Goal: Transaction & Acquisition: Purchase product/service

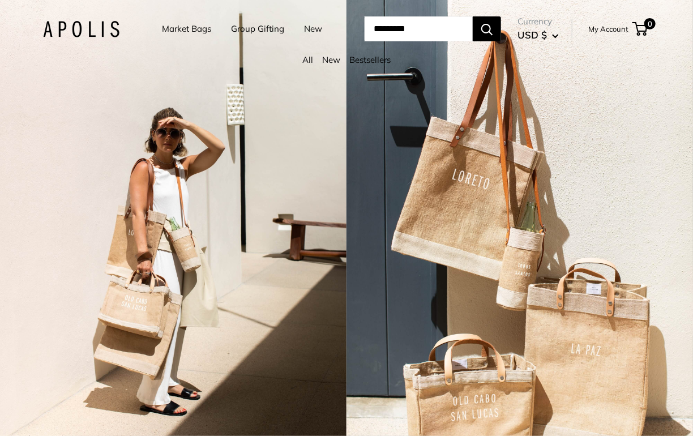
click at [170, 32] on link "Market Bags" at bounding box center [186, 29] width 49 height 16
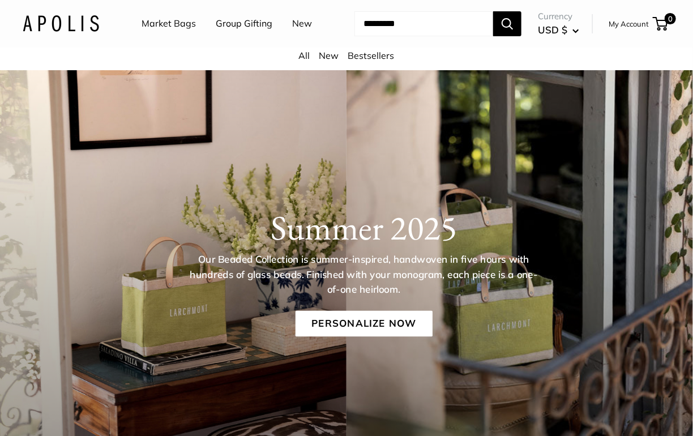
click at [172, 25] on link "Market Bags" at bounding box center [169, 23] width 54 height 17
click at [371, 63] on div "All New Bestsellers" at bounding box center [346, 59] width 693 height 23
click at [371, 59] on link "Bestsellers" at bounding box center [371, 55] width 46 height 11
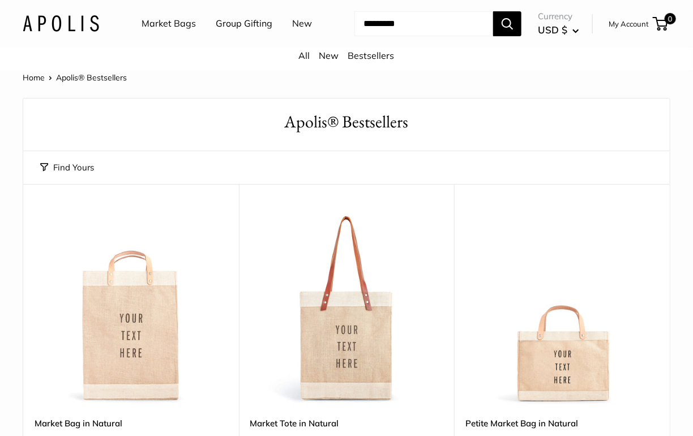
click at [0, 0] on img at bounding box center [0, 0] width 0 height 0
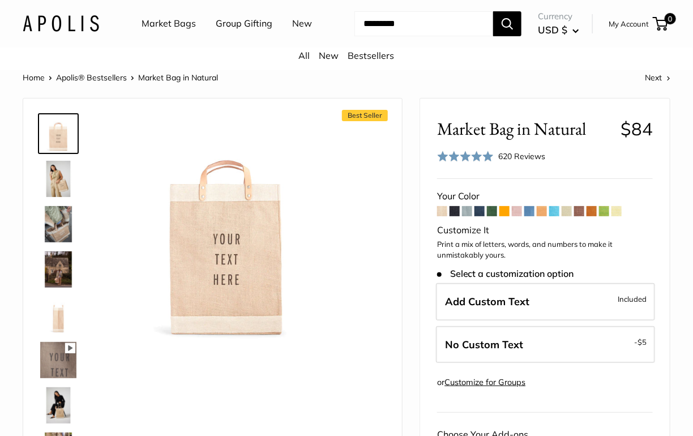
click at [469, 209] on span at bounding box center [467, 211] width 10 height 10
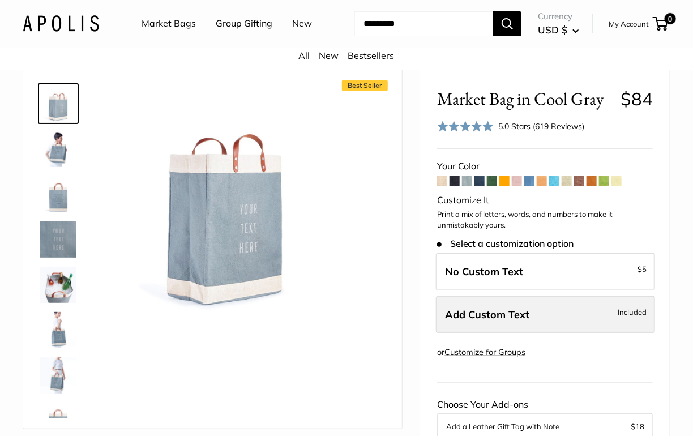
click at [519, 303] on label "Add Custom Text Included" at bounding box center [545, 314] width 219 height 37
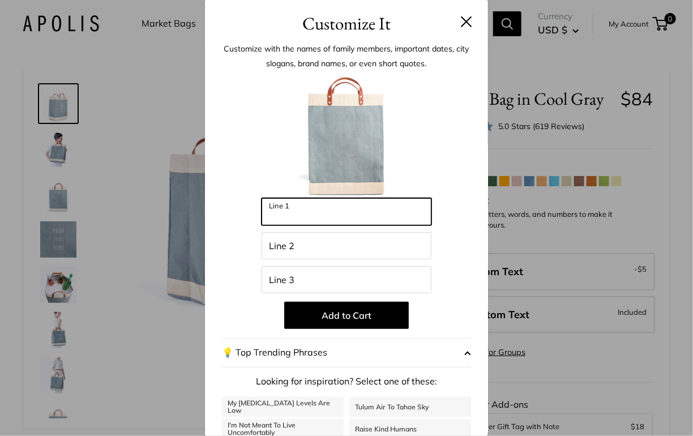
click at [345, 211] on input "Line 1" at bounding box center [347, 211] width 170 height 27
type input "******"
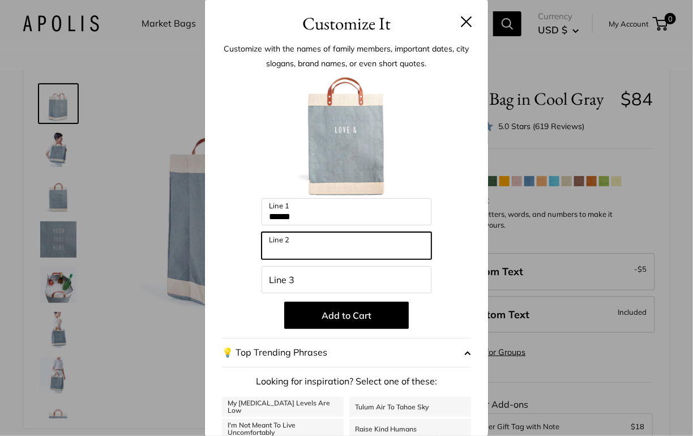
click at [305, 249] on input "Line 2" at bounding box center [347, 245] width 170 height 27
type input "********"
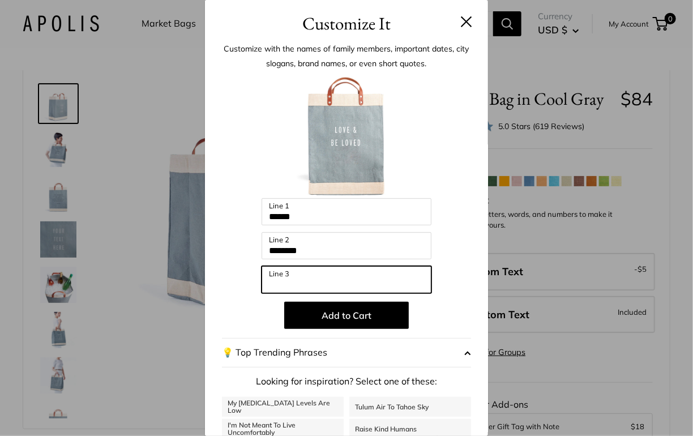
click at [304, 280] on input "Line 3" at bounding box center [347, 279] width 170 height 27
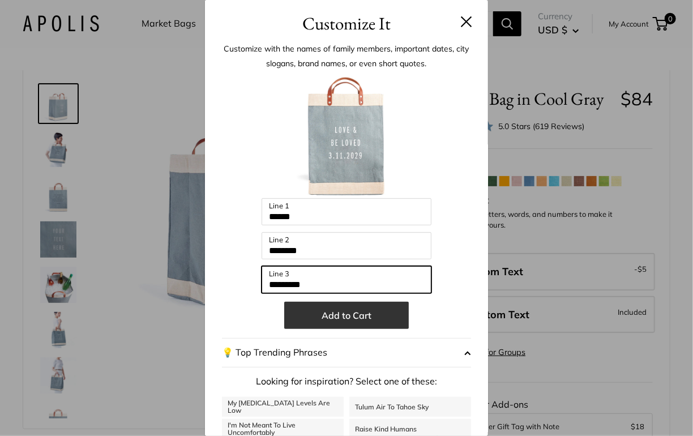
type input "*********"
click at [318, 310] on button "Add to Cart" at bounding box center [346, 315] width 125 height 27
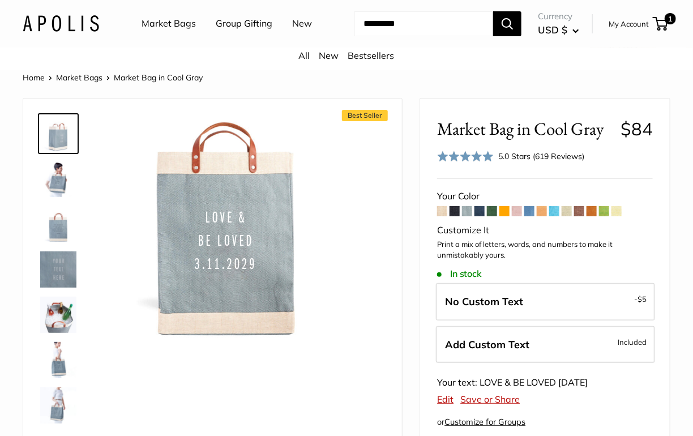
click at [170, 22] on link "Market Bags" at bounding box center [169, 23] width 54 height 17
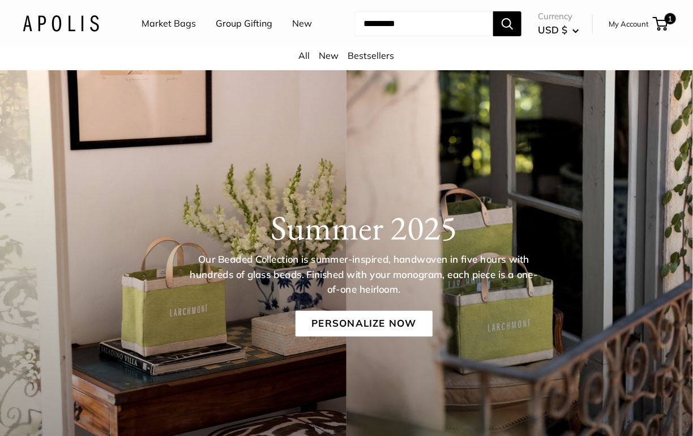
click at [329, 56] on link "New" at bounding box center [329, 55] width 20 height 11
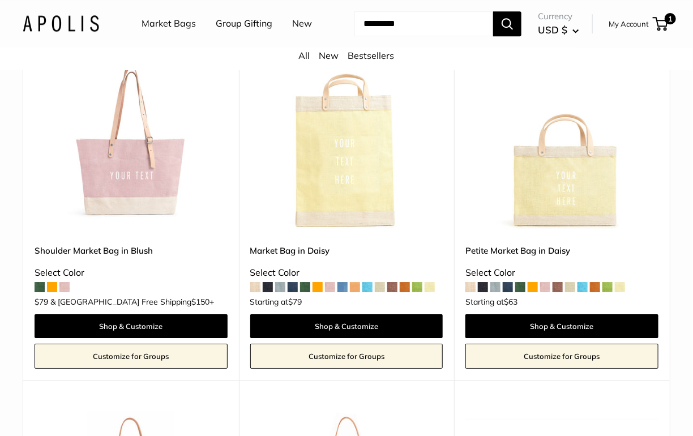
scroll to position [1220, 0]
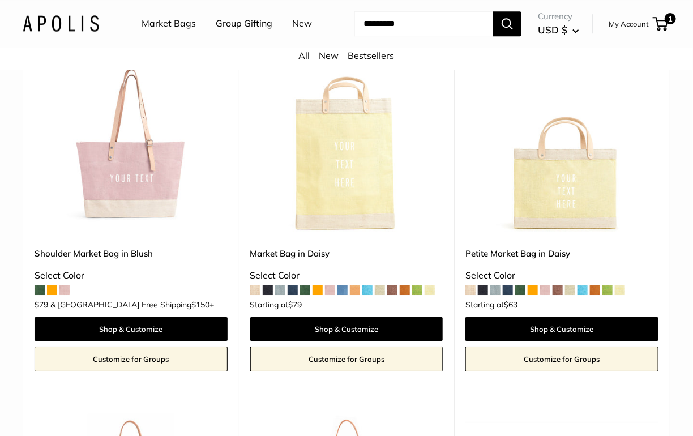
click at [0, 0] on img at bounding box center [0, 0] width 0 height 0
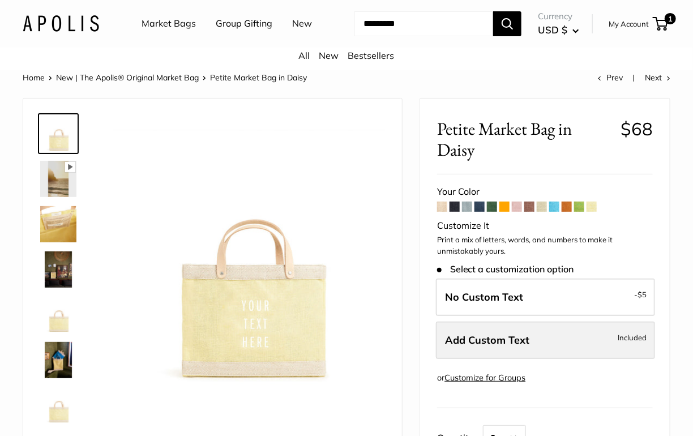
click at [532, 340] on label "Add Custom Text Included" at bounding box center [545, 340] width 219 height 37
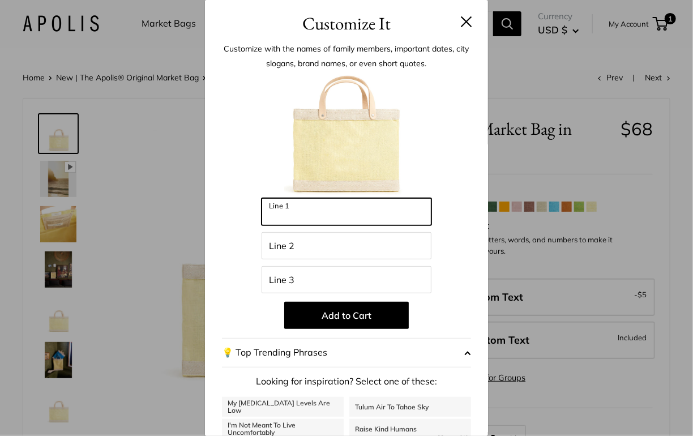
click at [358, 213] on input "Line 1" at bounding box center [347, 211] width 170 height 27
type input "**********"
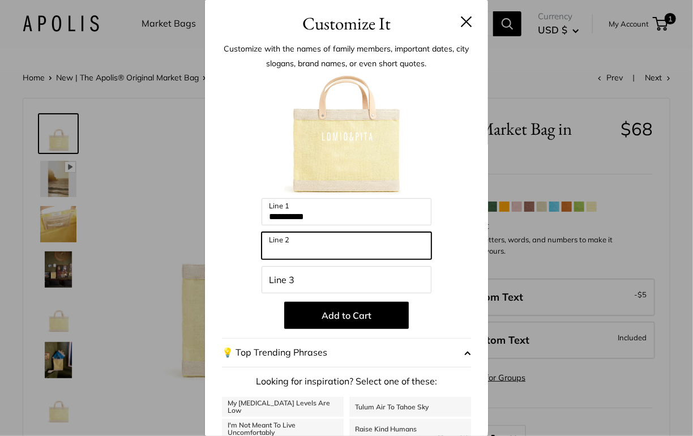
click at [284, 242] on input "Line 2" at bounding box center [347, 245] width 170 height 27
type input "****"
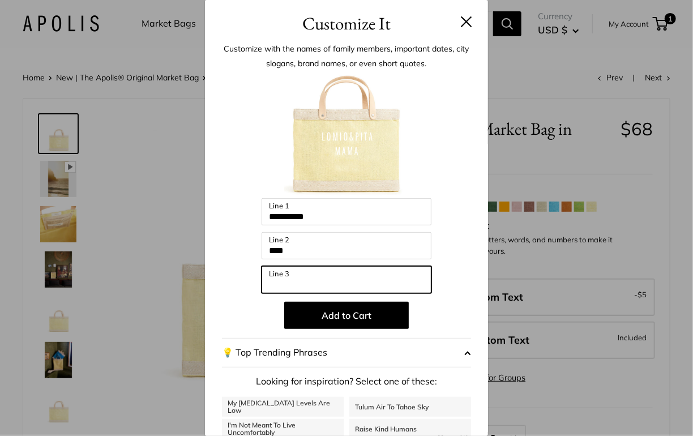
click at [293, 284] on input "Line 3" at bounding box center [347, 279] width 170 height 27
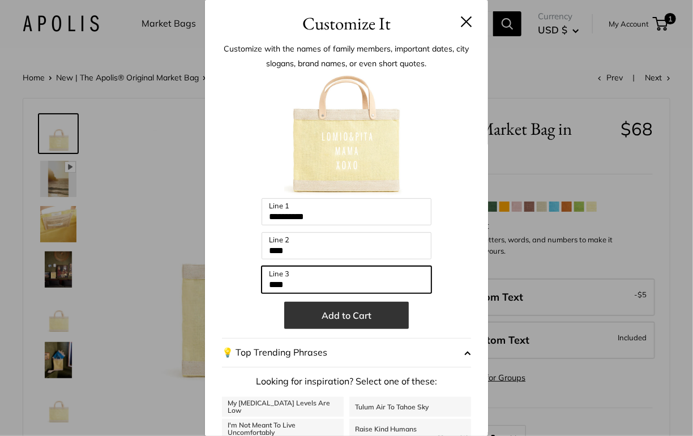
type input "****"
click at [328, 311] on button "Add to Cart" at bounding box center [346, 315] width 125 height 27
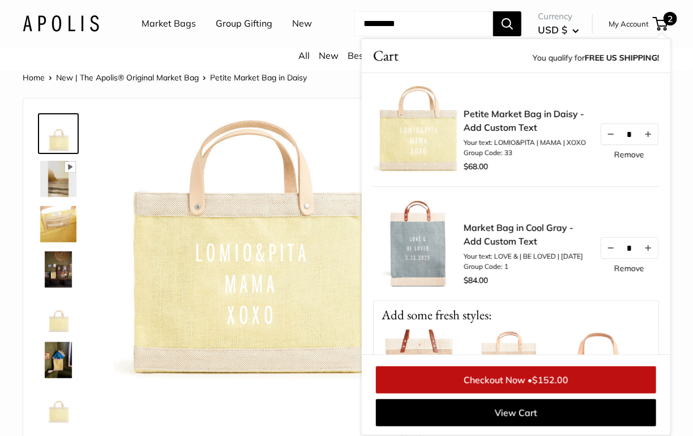
click at [131, 142] on img at bounding box center [249, 251] width 271 height 271
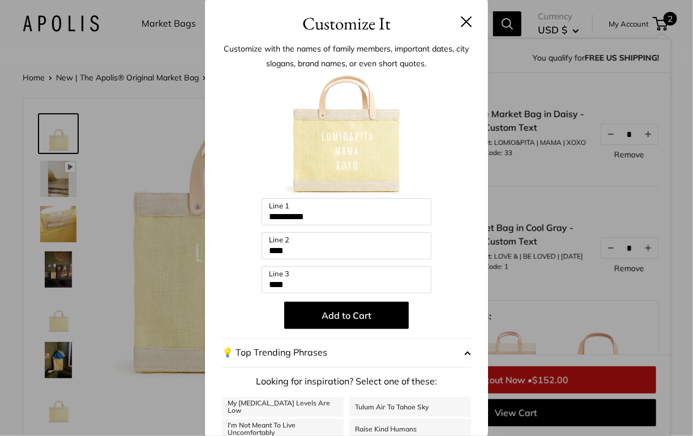
click at [464, 22] on button at bounding box center [466, 21] width 11 height 11
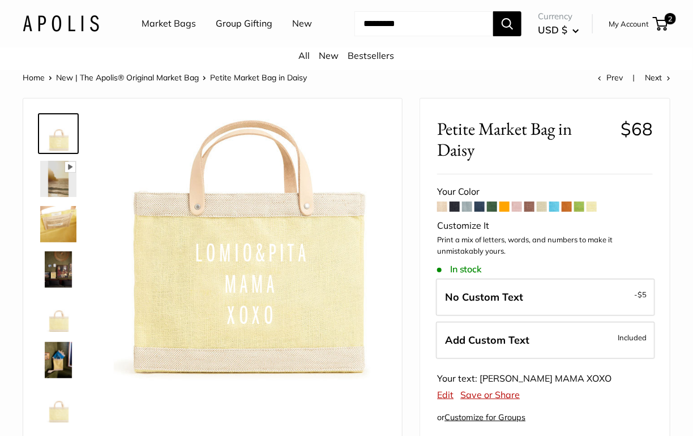
click at [518, 204] on span at bounding box center [517, 207] width 10 height 10
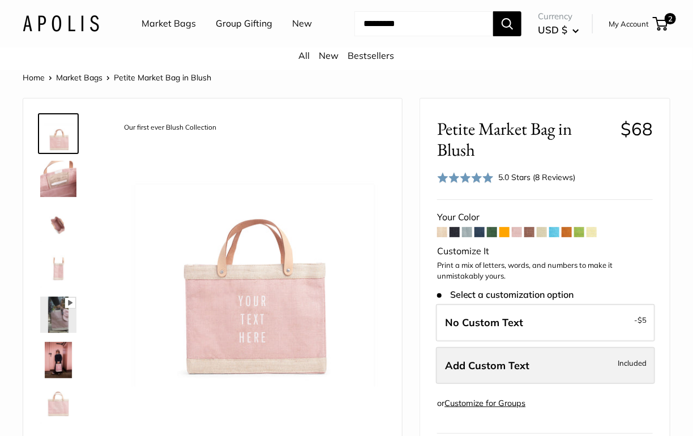
click at [495, 361] on span "Add Custom Text" at bounding box center [487, 365] width 84 height 13
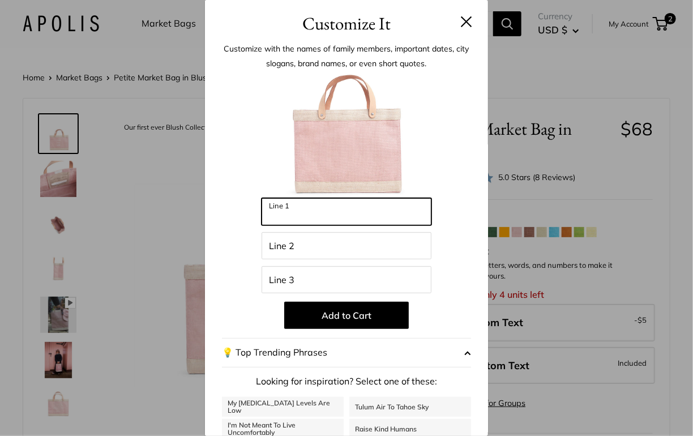
click at [292, 213] on input "Line 1" at bounding box center [347, 211] width 170 height 27
type input "******"
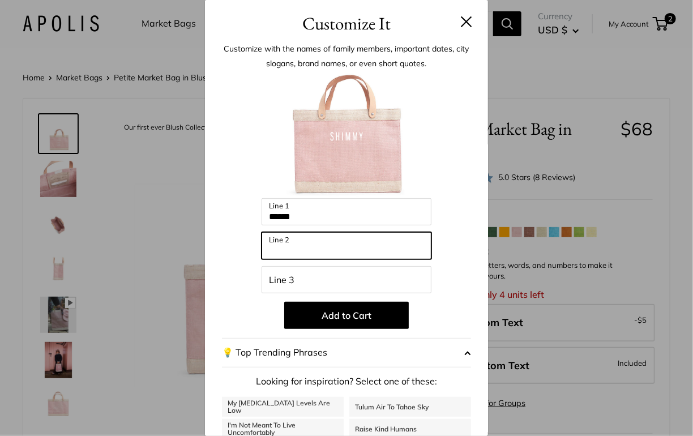
click at [331, 249] on input "Line 2" at bounding box center [347, 245] width 170 height 27
type input "*"
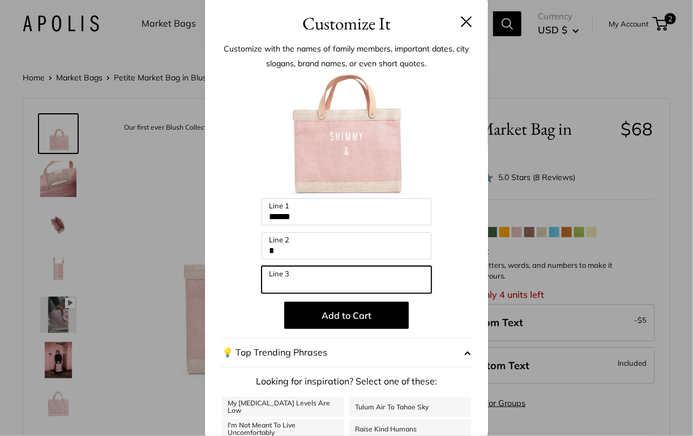
click at [305, 284] on input "Line 3" at bounding box center [347, 279] width 170 height 27
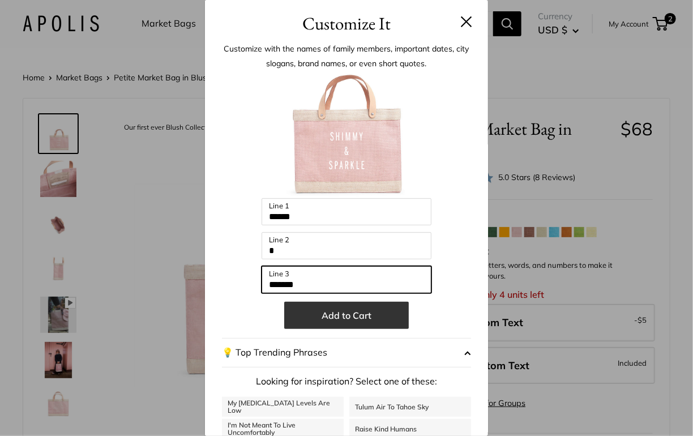
type input "*******"
click at [347, 314] on button "Add to Cart" at bounding box center [346, 315] width 125 height 27
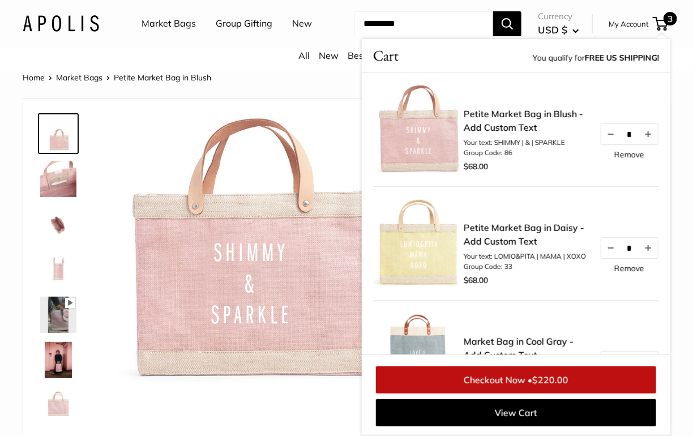
click at [388, 28] on input "Search..." at bounding box center [423, 23] width 139 height 25
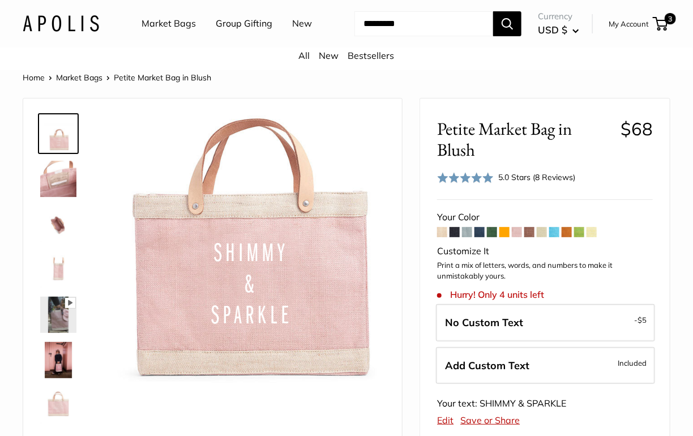
click at [394, 20] on input "Search..." at bounding box center [423, 23] width 139 height 25
type input "********"
click at [493, 11] on button "Search" at bounding box center [507, 23] width 28 height 25
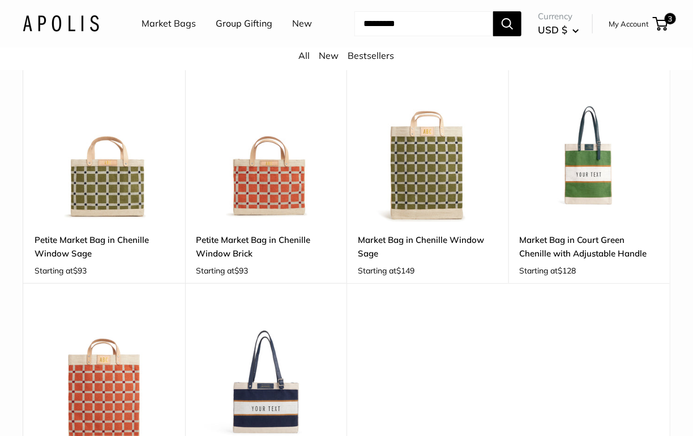
scroll to position [122, 0]
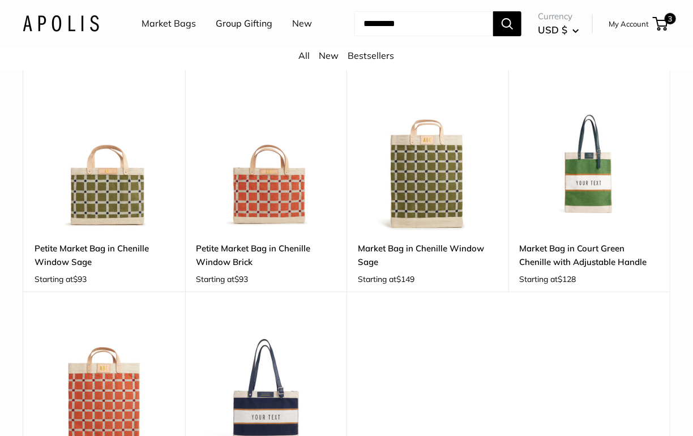
click at [0, 0] on img at bounding box center [0, 0] width 0 height 0
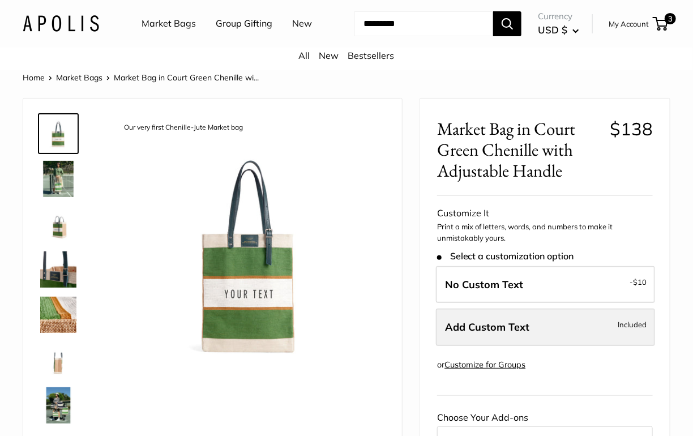
click at [521, 332] on label "Add Custom Text Included" at bounding box center [545, 327] width 219 height 37
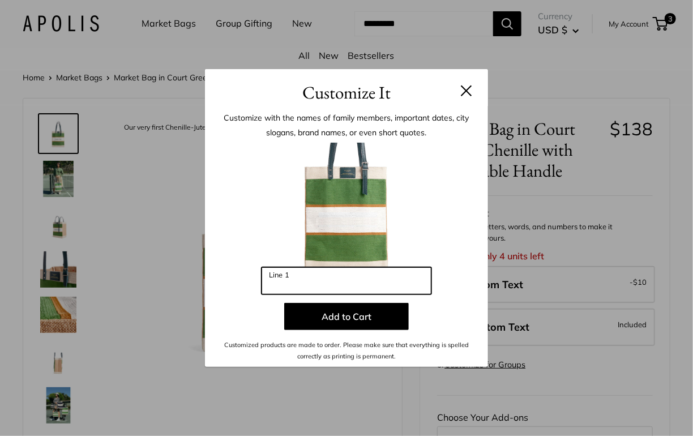
click at [357, 284] on input "Line 1" at bounding box center [347, 280] width 170 height 27
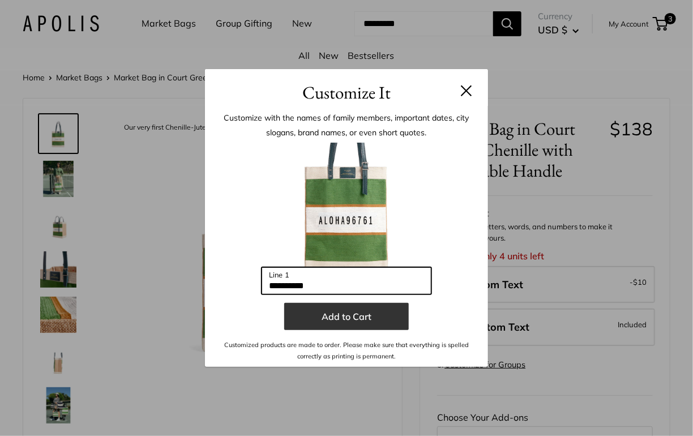
type input "**********"
click at [362, 312] on button "Add to Cart" at bounding box center [346, 316] width 125 height 27
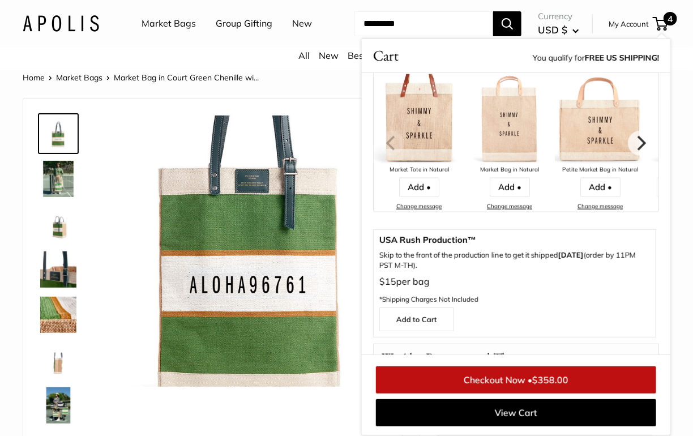
scroll to position [485, 0]
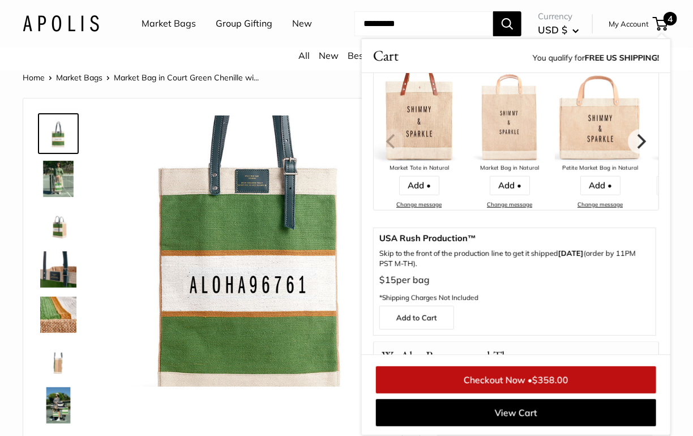
click at [288, 99] on div "Adjustable Handles for whatever mood you are in Print Shop Exclusive Leather Pa…" at bounding box center [212, 279] width 379 height 360
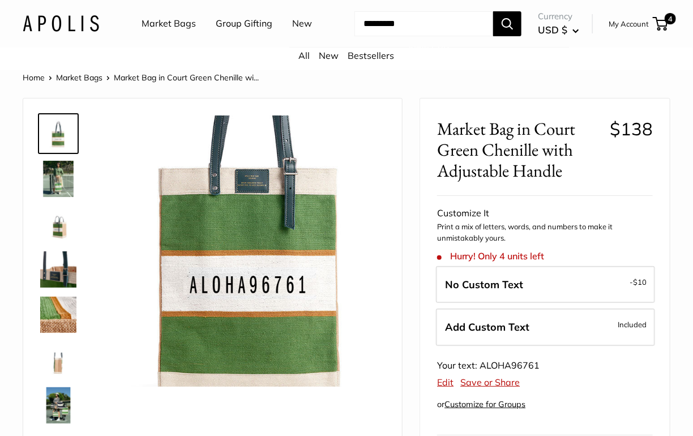
click at [172, 25] on link "Market Bags" at bounding box center [169, 23] width 54 height 17
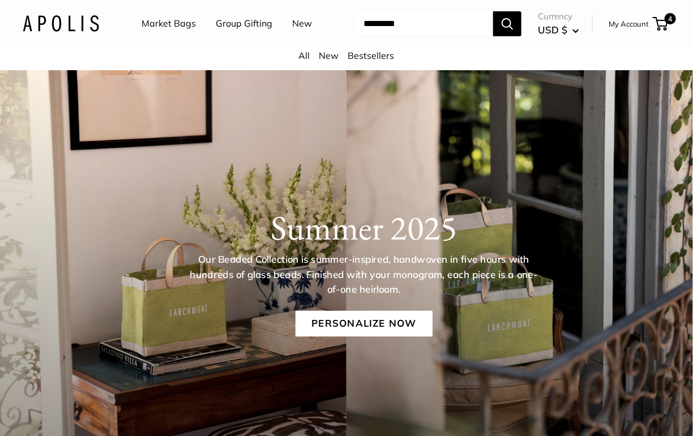
click at [358, 50] on link "Bestsellers" at bounding box center [371, 55] width 46 height 11
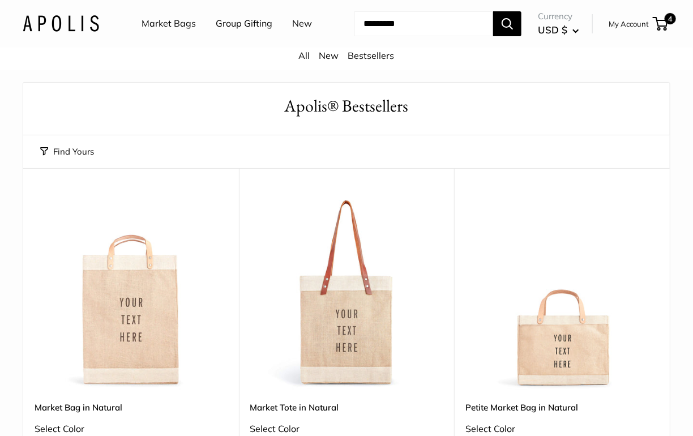
scroll to position [25, 0]
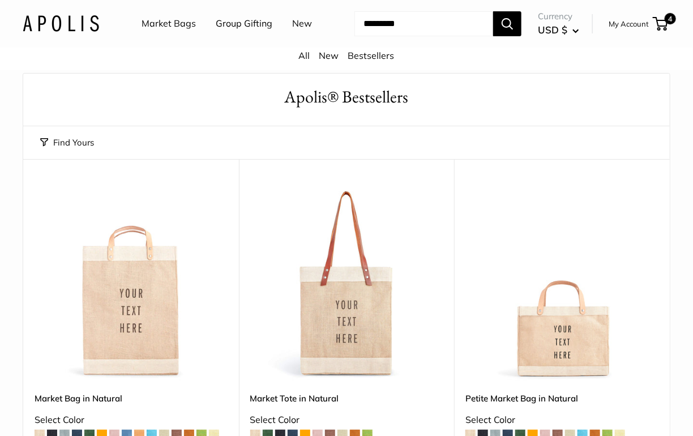
click at [0, 0] on img at bounding box center [0, 0] width 0 height 0
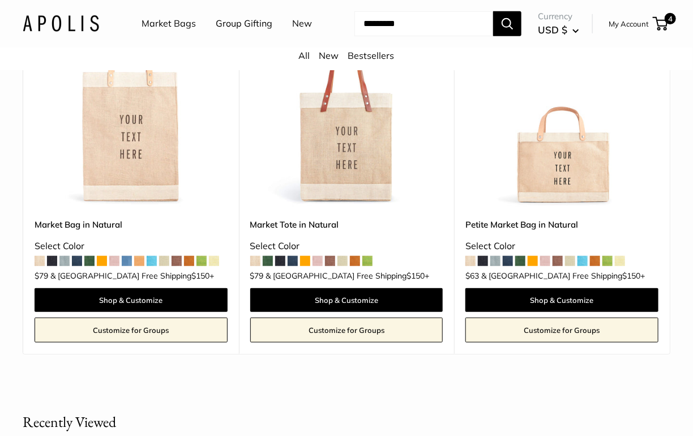
scroll to position [0, 0]
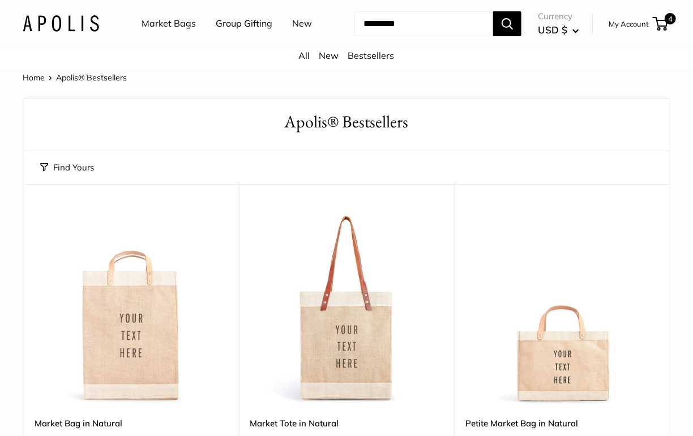
click at [179, 25] on link "Market Bags" at bounding box center [169, 23] width 54 height 17
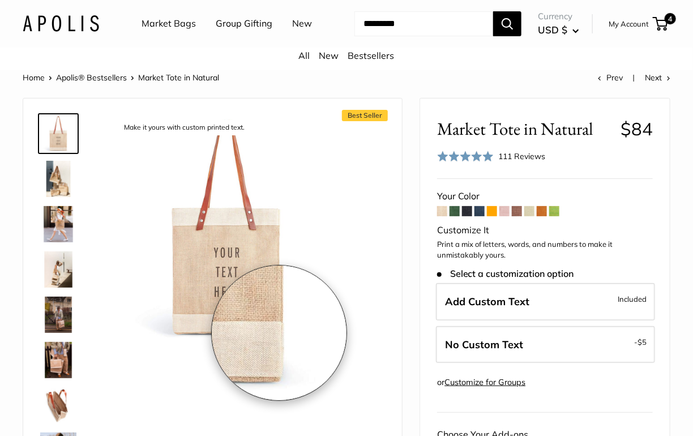
scroll to position [23, 0]
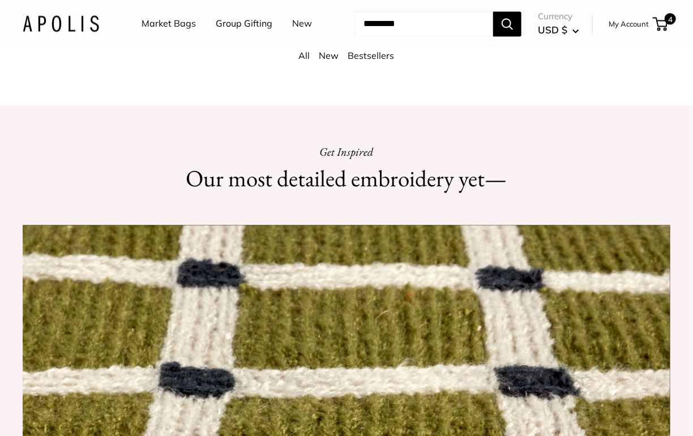
scroll to position [703, 0]
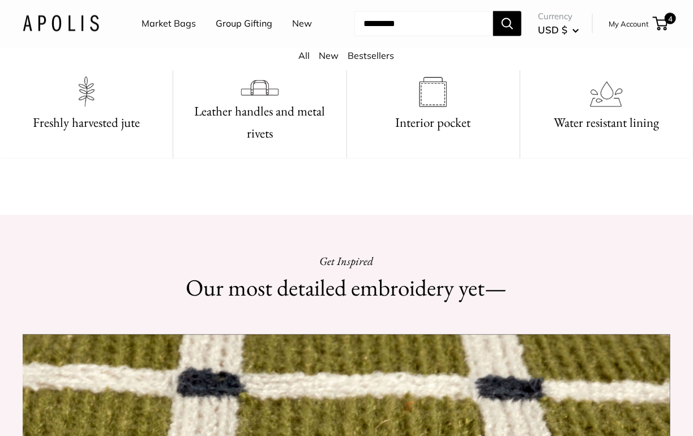
click at [364, 50] on link "Bestsellers" at bounding box center [371, 55] width 46 height 11
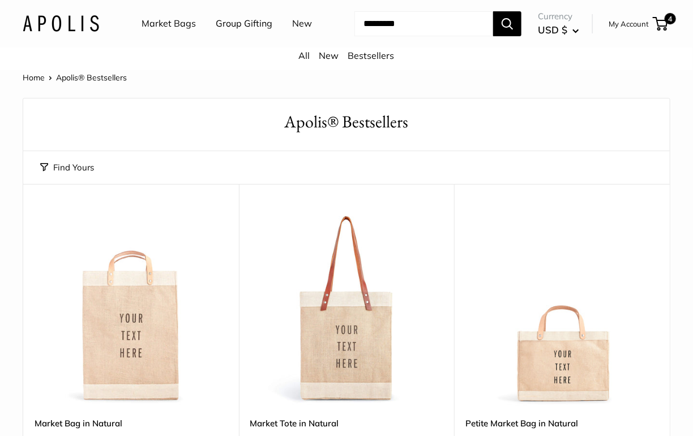
click at [326, 62] on div "All New Bestsellers" at bounding box center [346, 59] width 693 height 23
click at [319, 59] on link "New" at bounding box center [329, 55] width 20 height 11
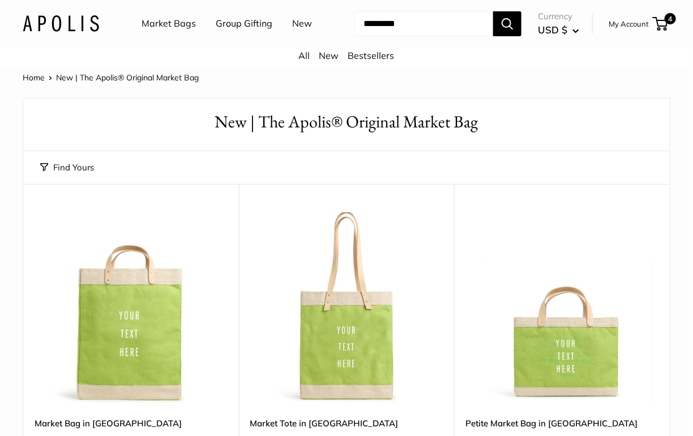
click at [380, 65] on div "All New Bestsellers" at bounding box center [346, 59] width 693 height 23
click at [377, 56] on link "Bestsellers" at bounding box center [371, 55] width 46 height 11
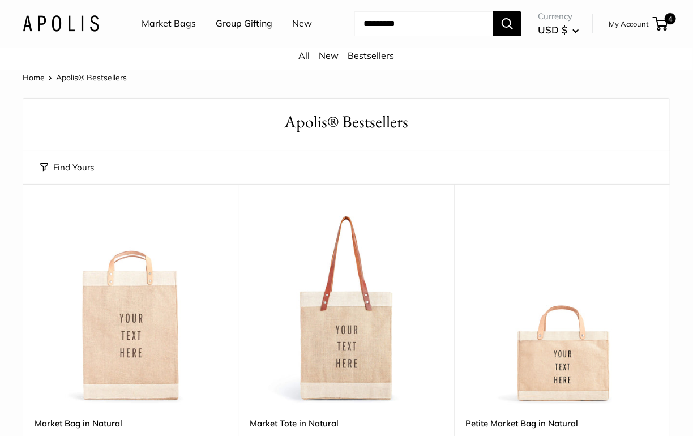
click at [0, 0] on img at bounding box center [0, 0] width 0 height 0
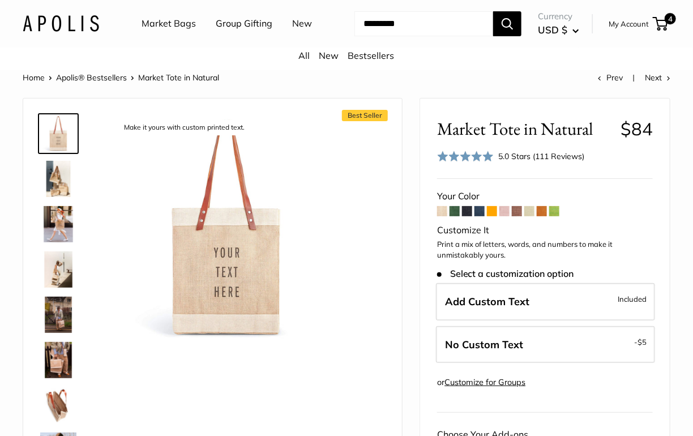
click at [399, 28] on input "Search..." at bounding box center [423, 23] width 139 height 25
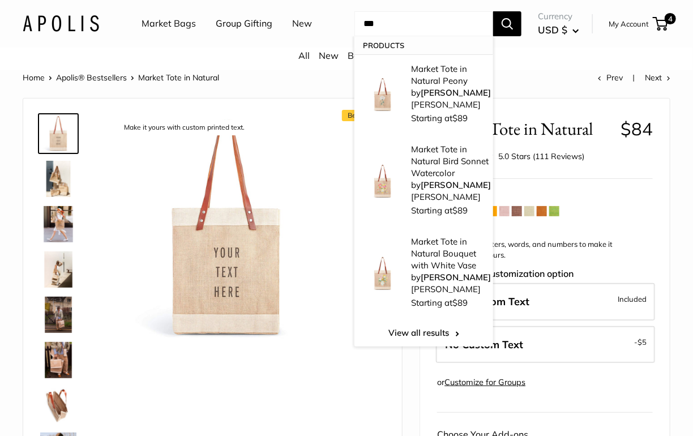
type input "***"
click at [493, 11] on button "Search" at bounding box center [507, 23] width 28 height 25
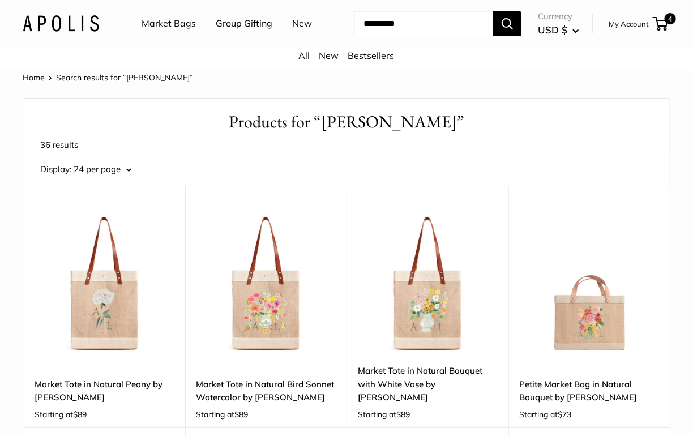
scroll to position [30, 0]
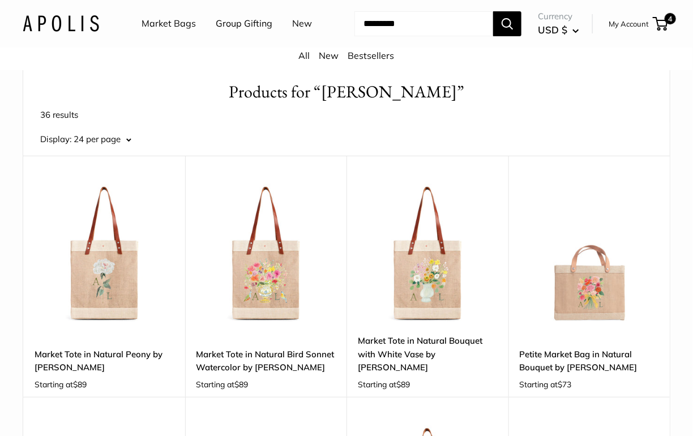
click at [0, 0] on img at bounding box center [0, 0] width 0 height 0
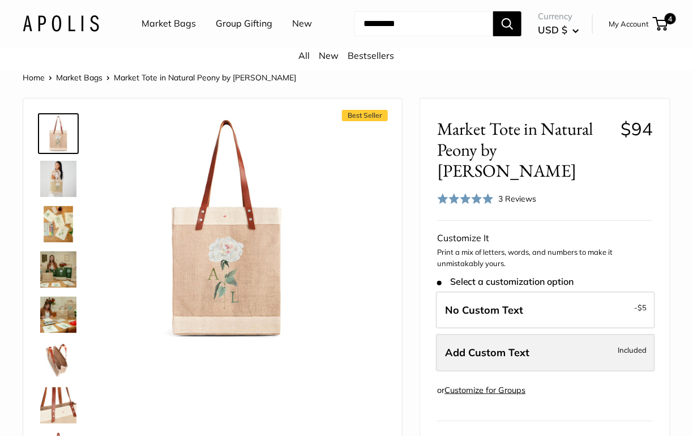
click at [467, 346] on span "Add Custom Text" at bounding box center [487, 352] width 84 height 13
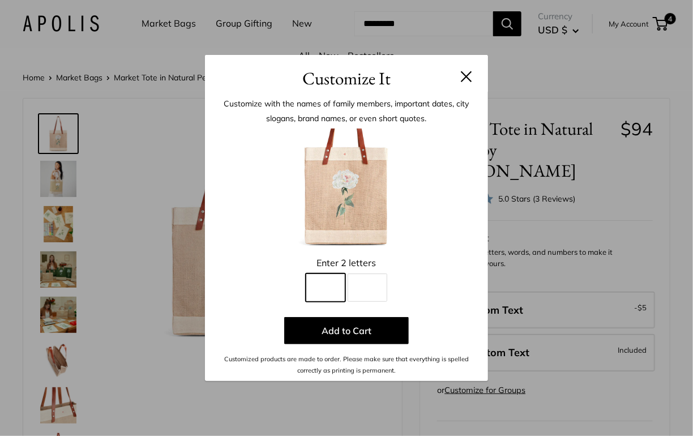
click at [328, 290] on input "Line 1" at bounding box center [326, 287] width 40 height 28
type input "*"
click at [378, 298] on input "Line 2" at bounding box center [368, 287] width 40 height 28
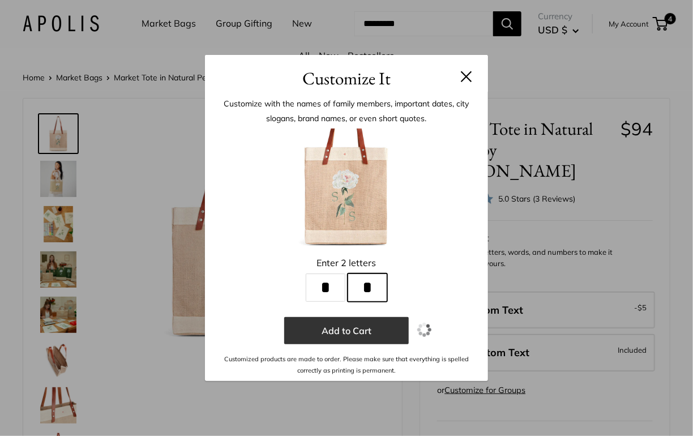
type input "*"
click at [371, 328] on button "Add to Cart" at bounding box center [346, 330] width 125 height 27
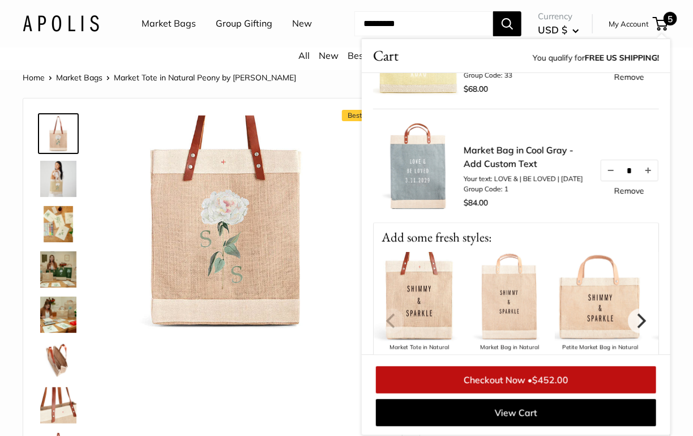
scroll to position [434, 0]
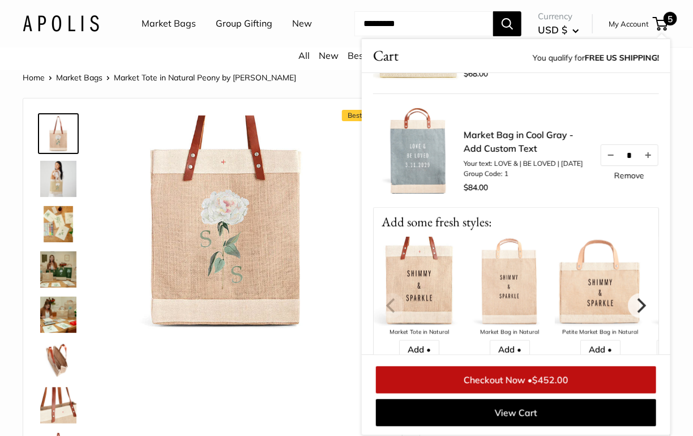
click at [514, 384] on link "Checkout Now • $452.00" at bounding box center [516, 379] width 280 height 27
